Goal: Task Accomplishment & Management: Manage account settings

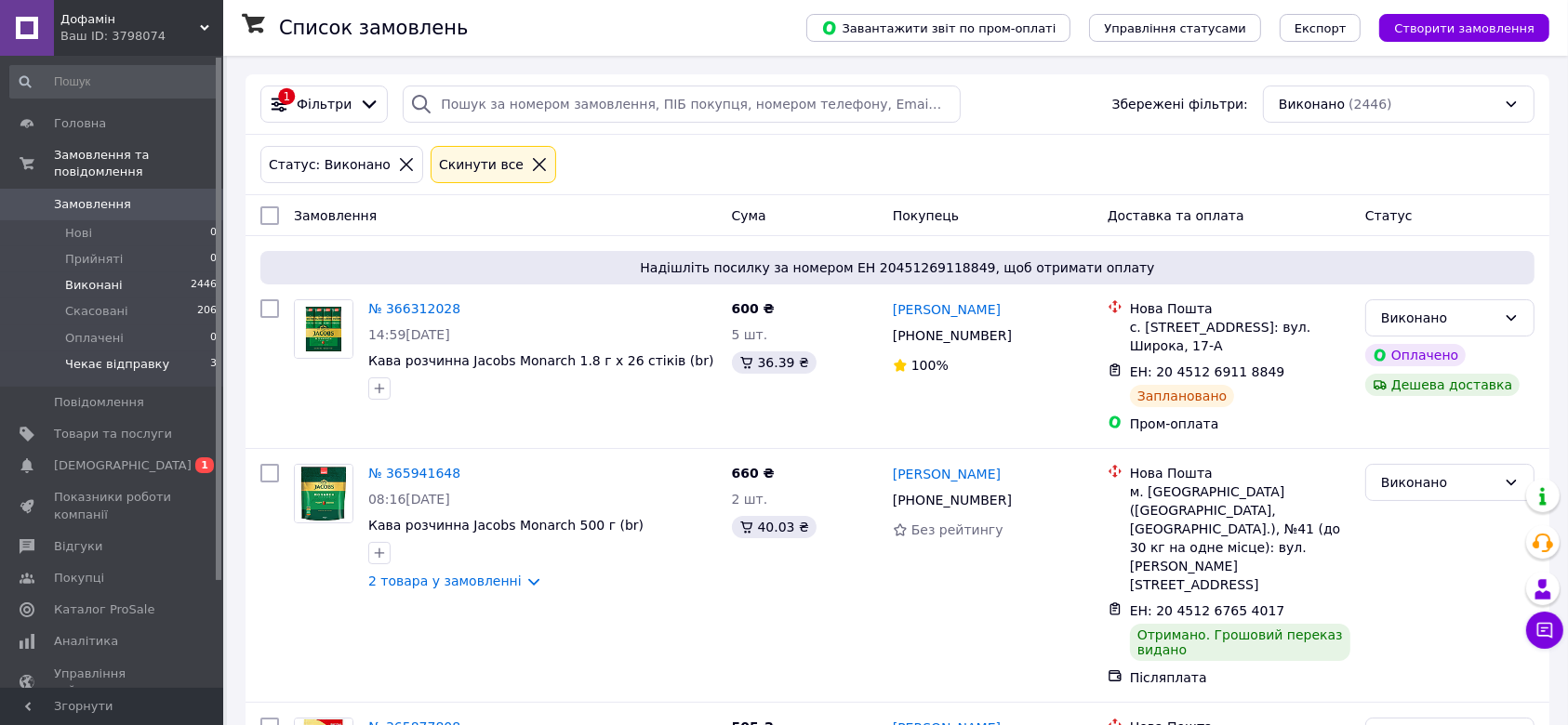
click at [169, 359] on li "Чекає відправку 3" at bounding box center [114, 369] width 228 height 36
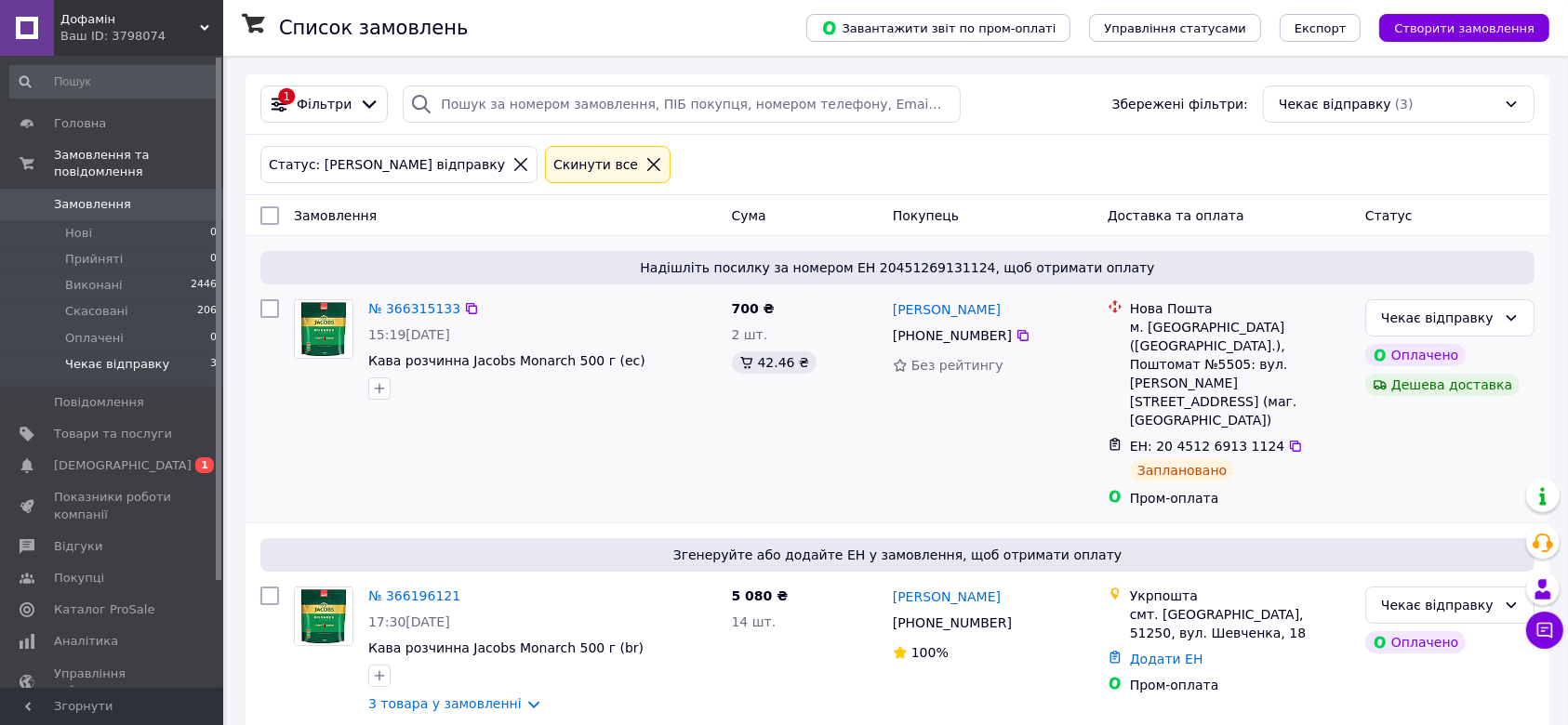
scroll to position [122, 0]
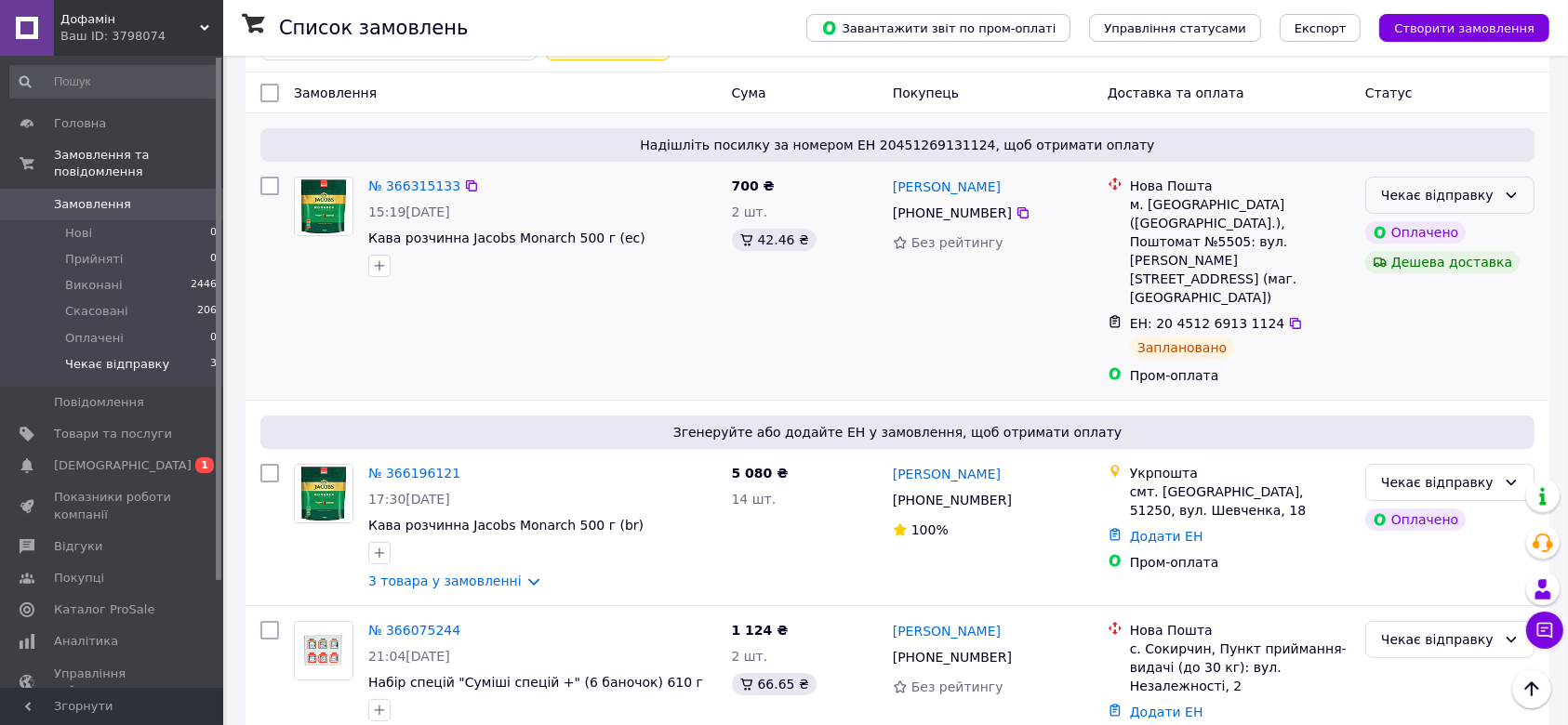
click at [1468, 187] on div "Чекає відправку" at bounding box center [1438, 196] width 115 height 21
click at [1414, 271] on li "Виконано" at bounding box center [1450, 268] width 168 height 34
click at [404, 466] on link "№ 366196121" at bounding box center [414, 474] width 92 height 15
